Goal: Browse casually: Explore the website without a specific task or goal

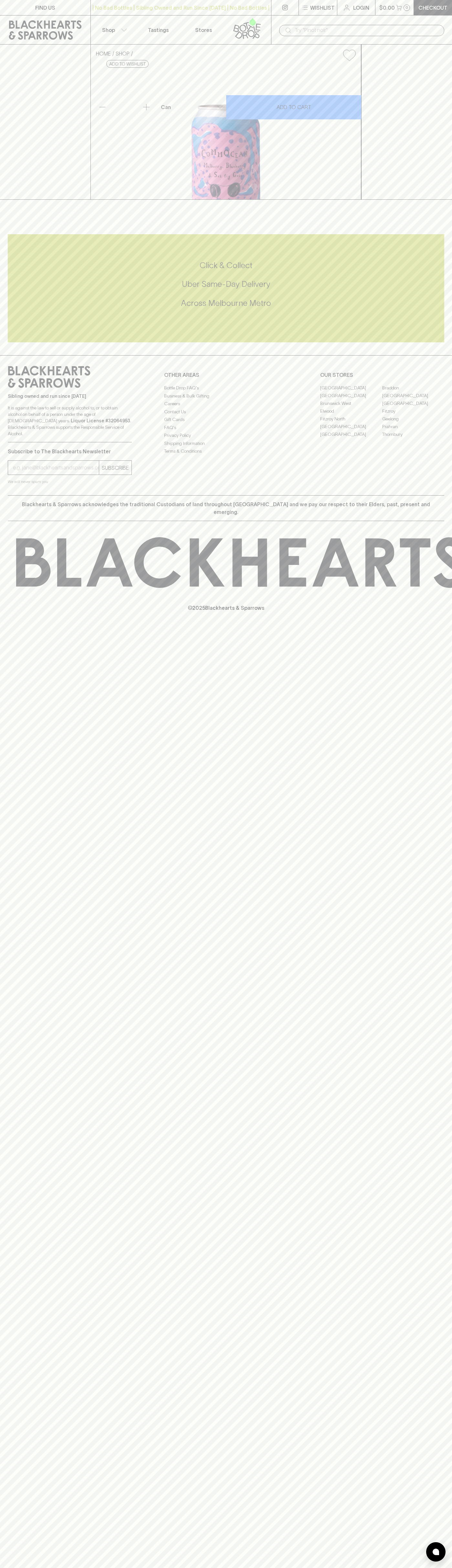
click at [235, 22] on icon at bounding box center [247, 28] width 37 height 21
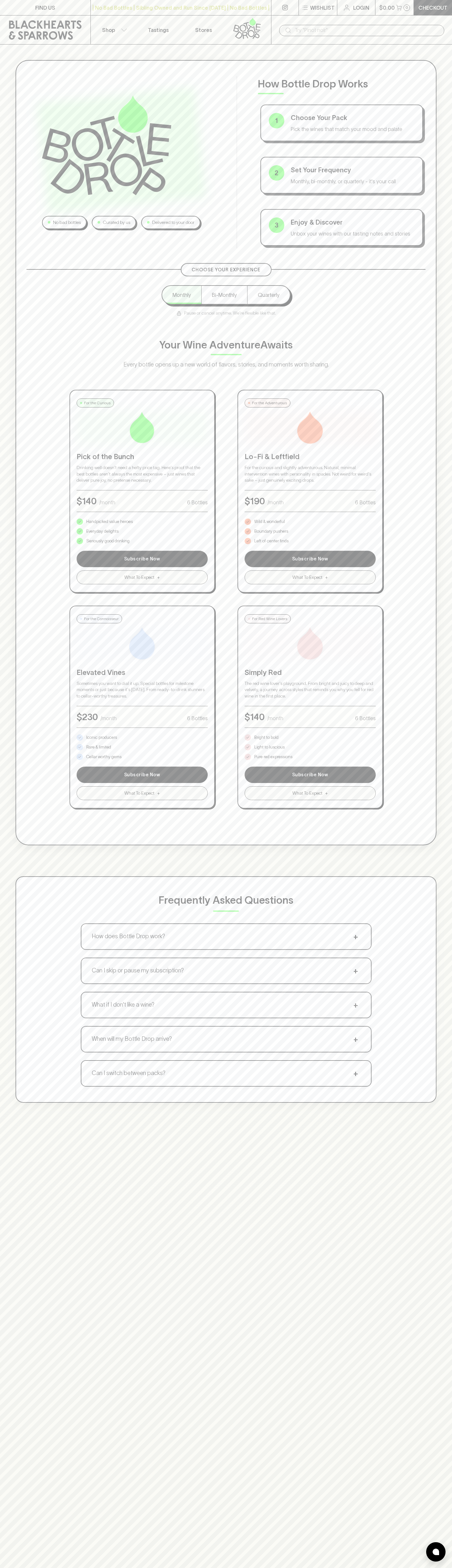
click at [429, 471] on div "No bad bottles Curated by us Delivered to your door How Bottle Drop Works 1 Cho…" at bounding box center [225, 453] width 421 height 785
click at [403, 1567] on html "FIND US | No Bad Bottles | Sibling Owned and Run Since 2006 | No Bad Bottles | …" at bounding box center [226, 1013] width 452 height 2027
click at [1, 611] on div "No bad bottles Curated by us Delivered to your door How Bottle Drop Works 1 Cho…" at bounding box center [226, 581] width 452 height 1074
